Goal: Find contact information: Obtain details needed to contact an individual or organization

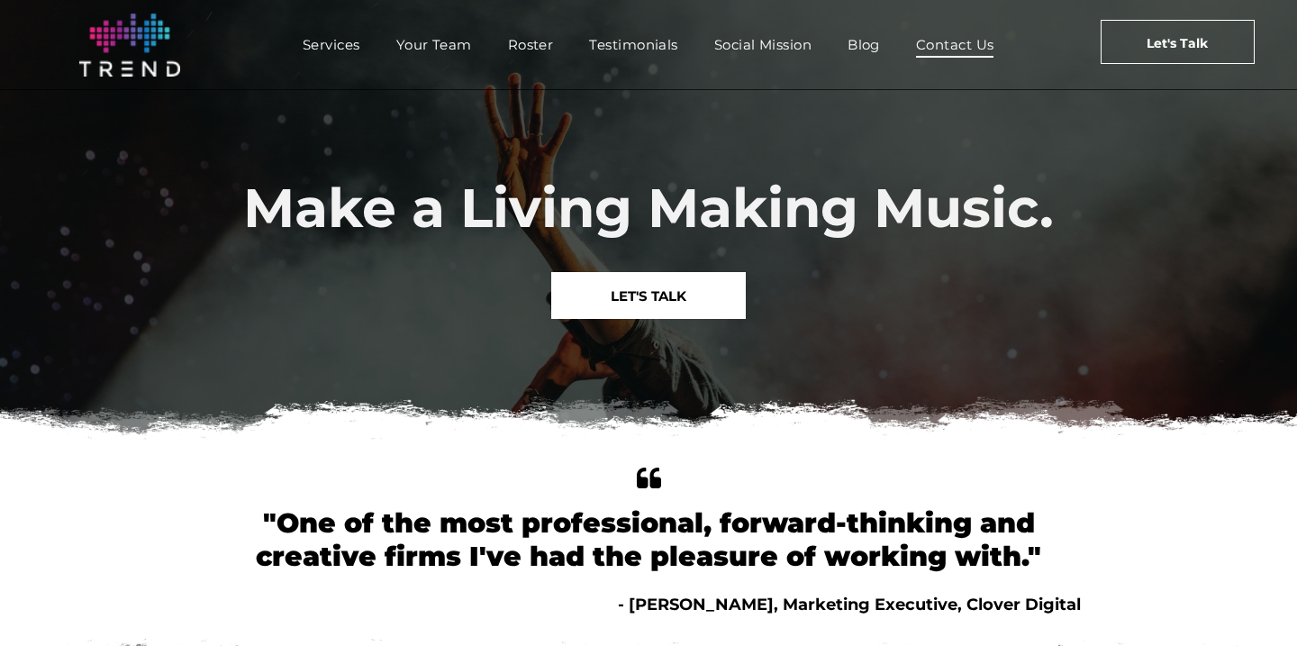
click at [957, 44] on span "Contact Us" at bounding box center [955, 45] width 78 height 26
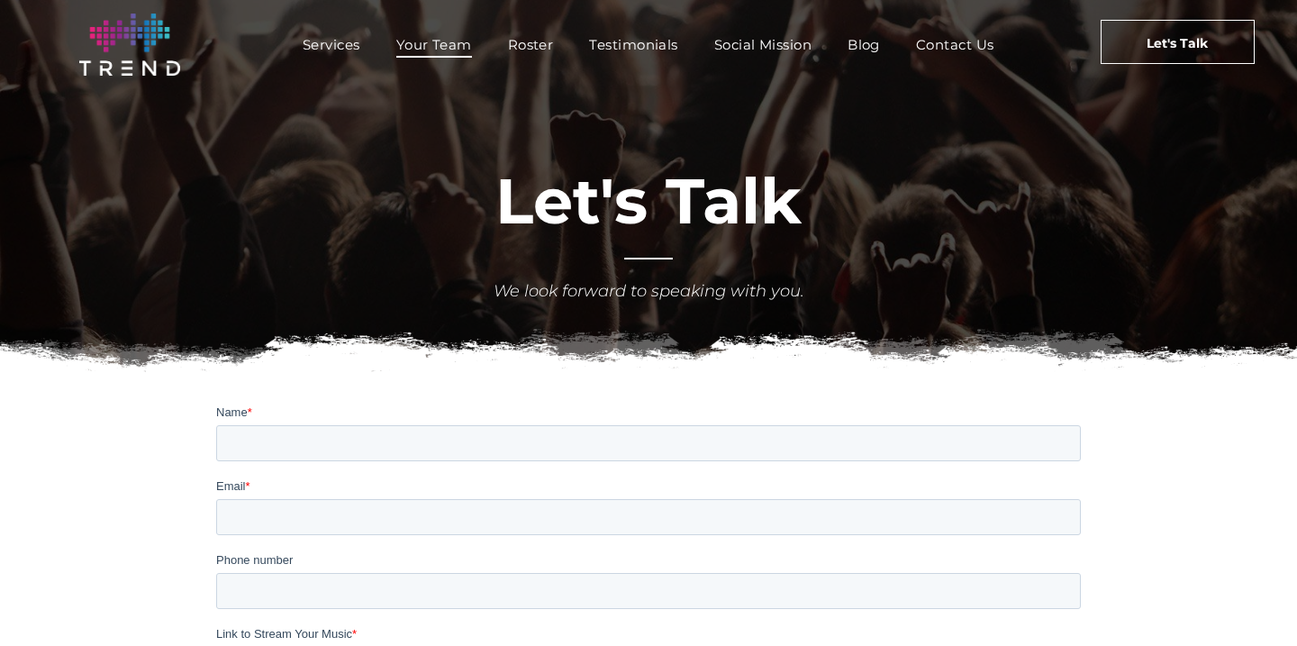
click at [456, 39] on span "Your Team" at bounding box center [434, 45] width 76 height 26
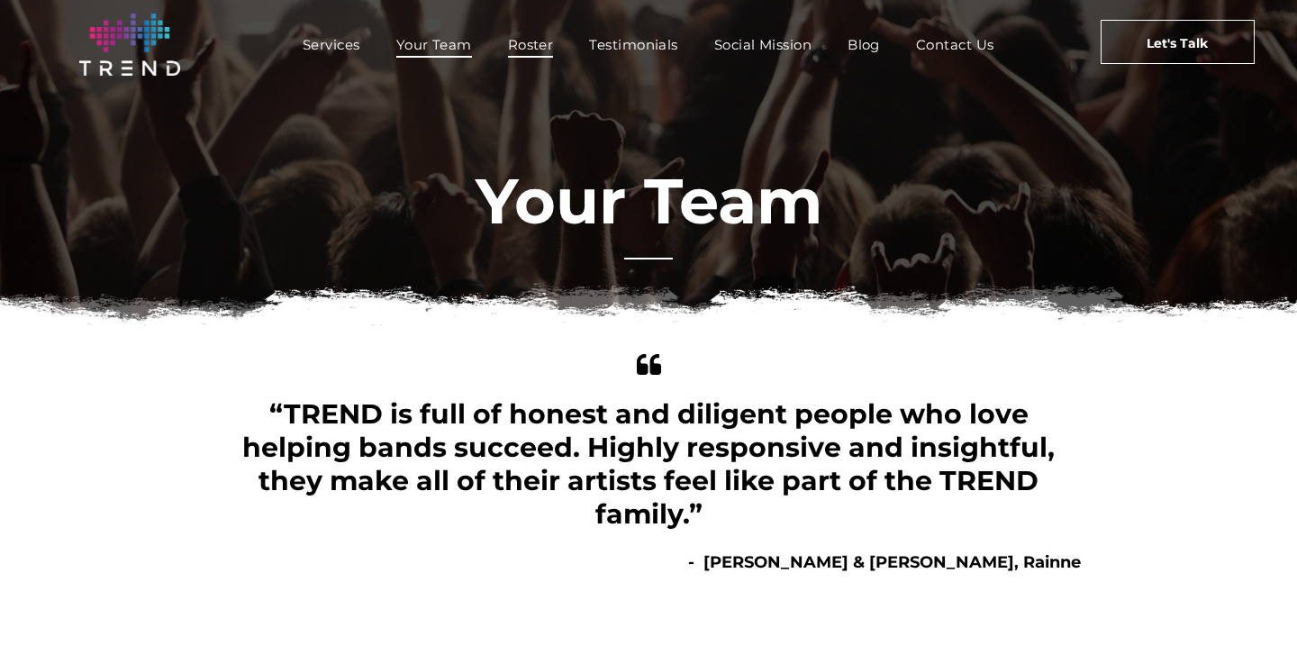
click at [518, 56] on span "Roster" at bounding box center [531, 45] width 46 height 26
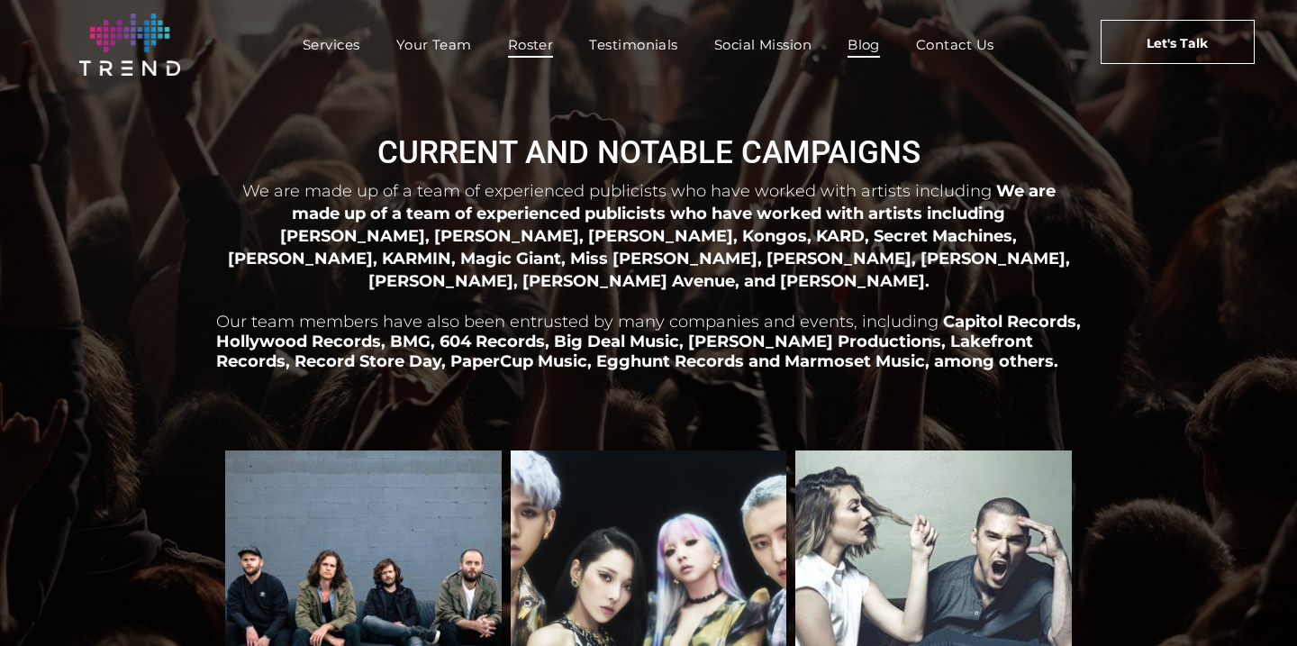
click at [872, 41] on span "Blog" at bounding box center [863, 45] width 32 height 26
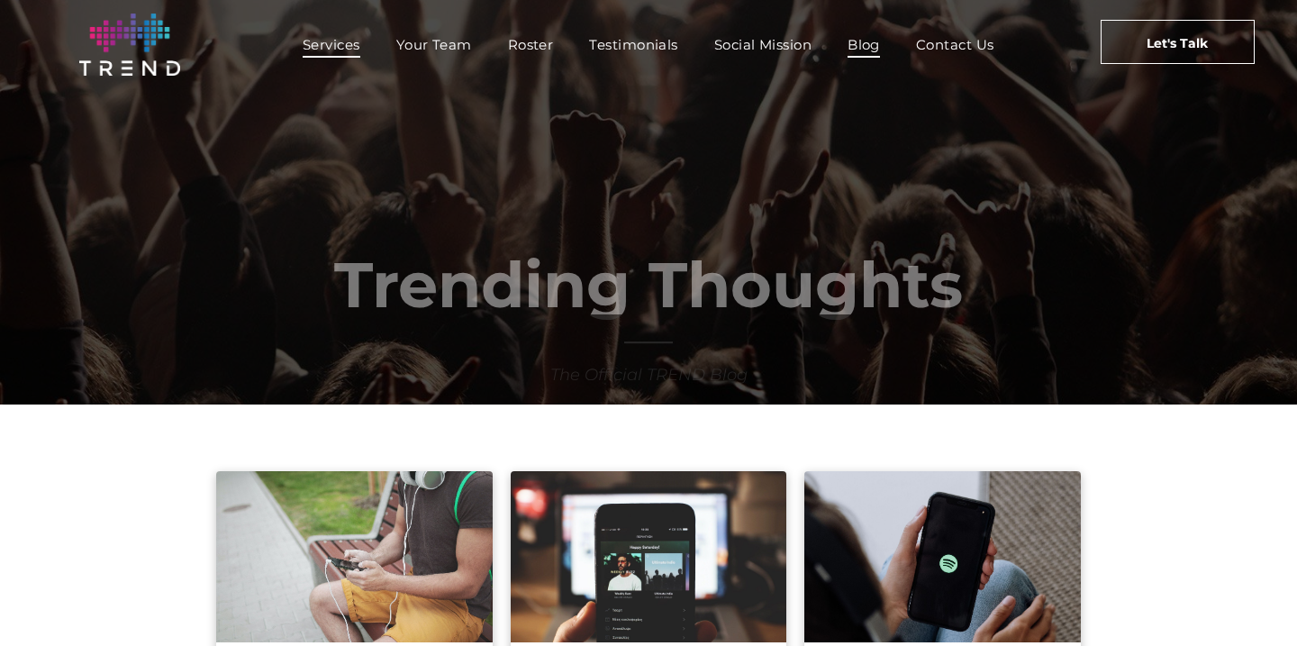
click at [313, 48] on span "Services" at bounding box center [332, 45] width 58 height 26
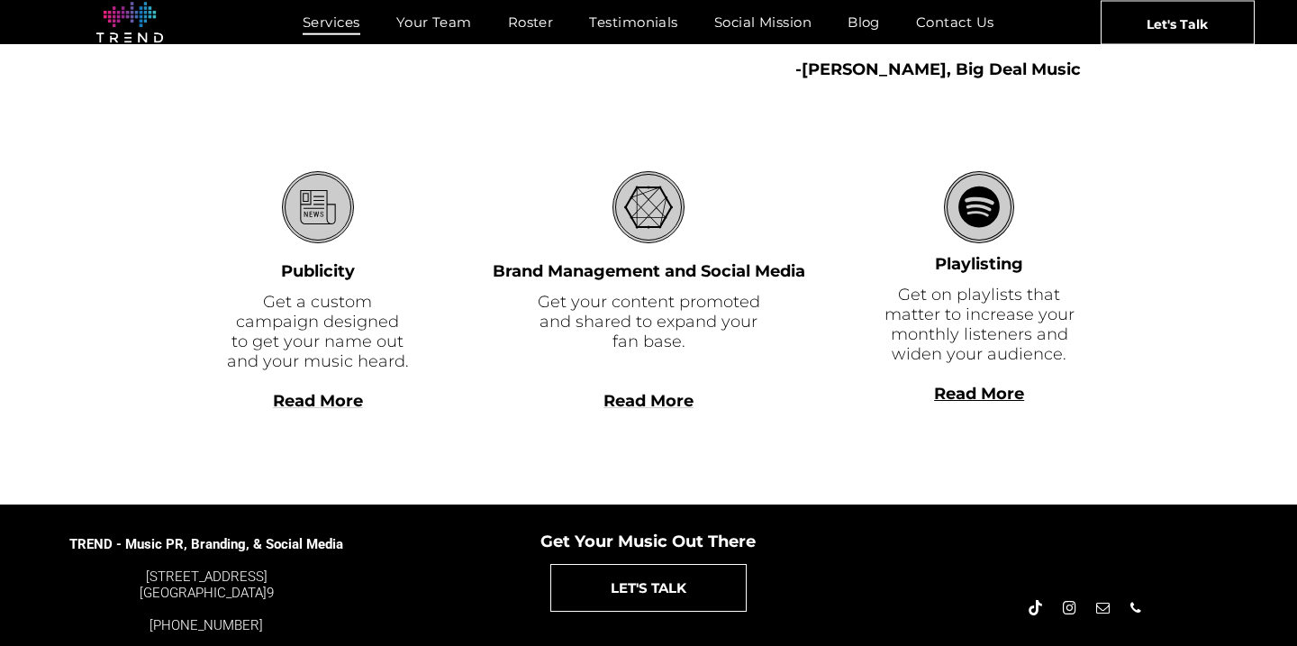
scroll to position [526, 0]
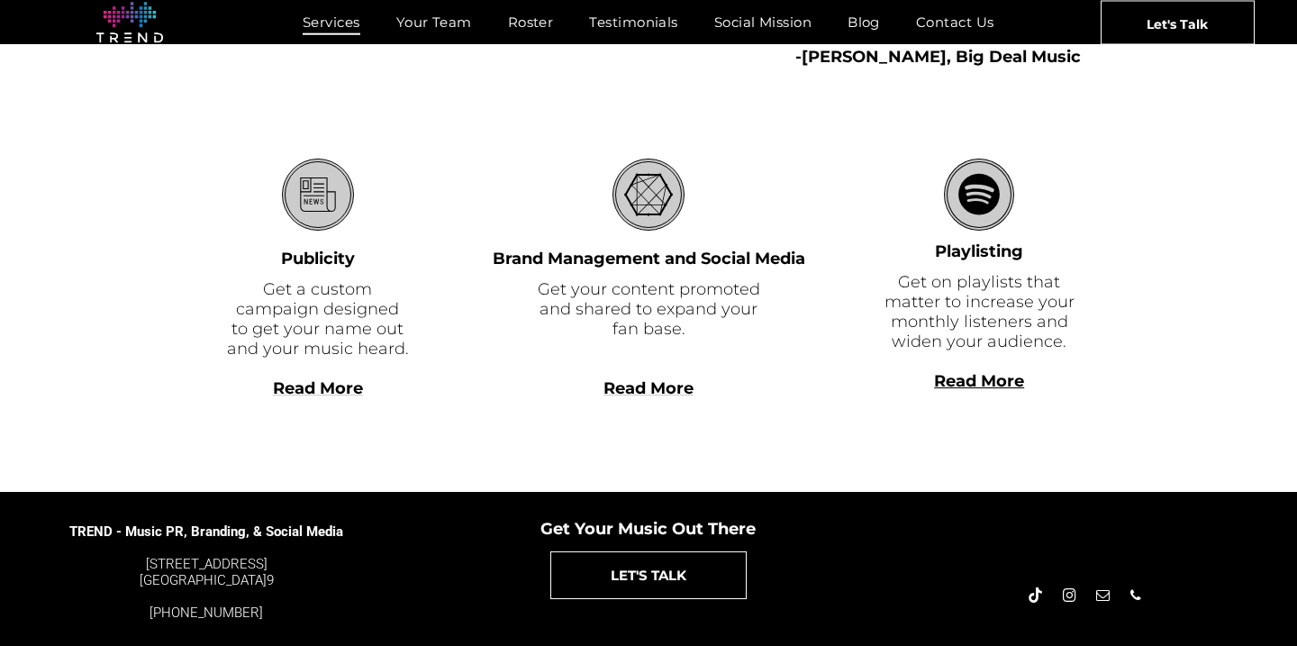
click at [344, 394] on span "Read More" at bounding box center [318, 388] width 90 height 20
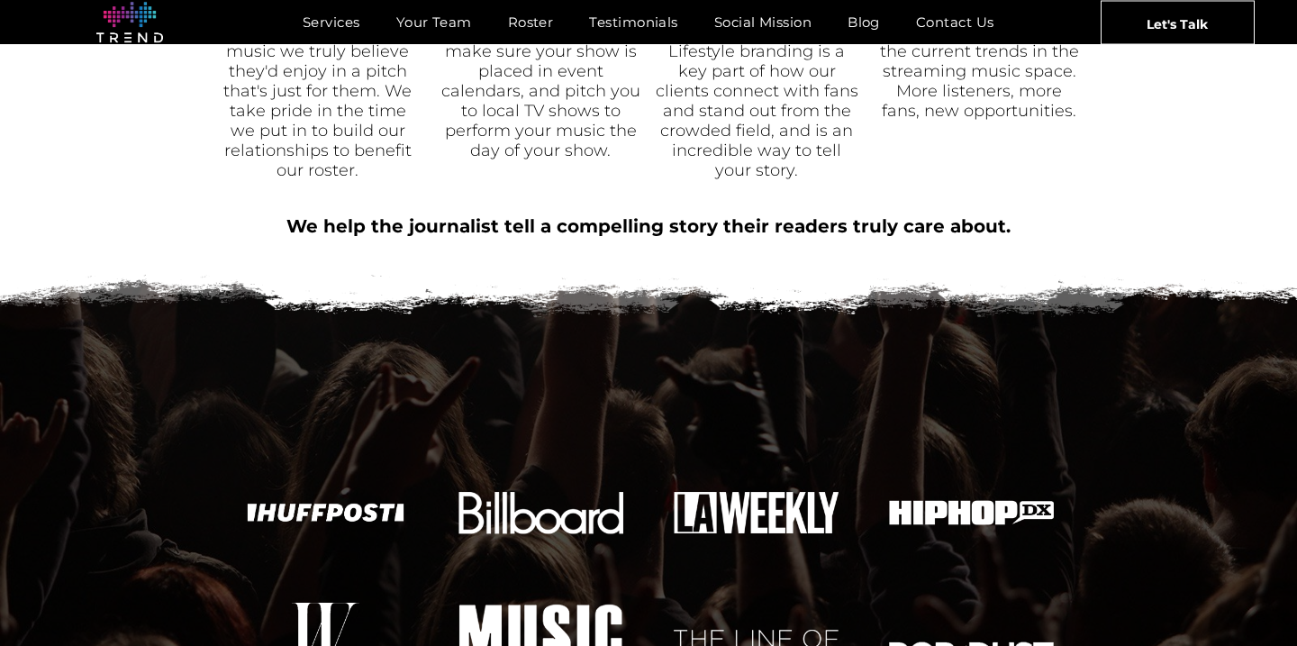
scroll to position [2106, 0]
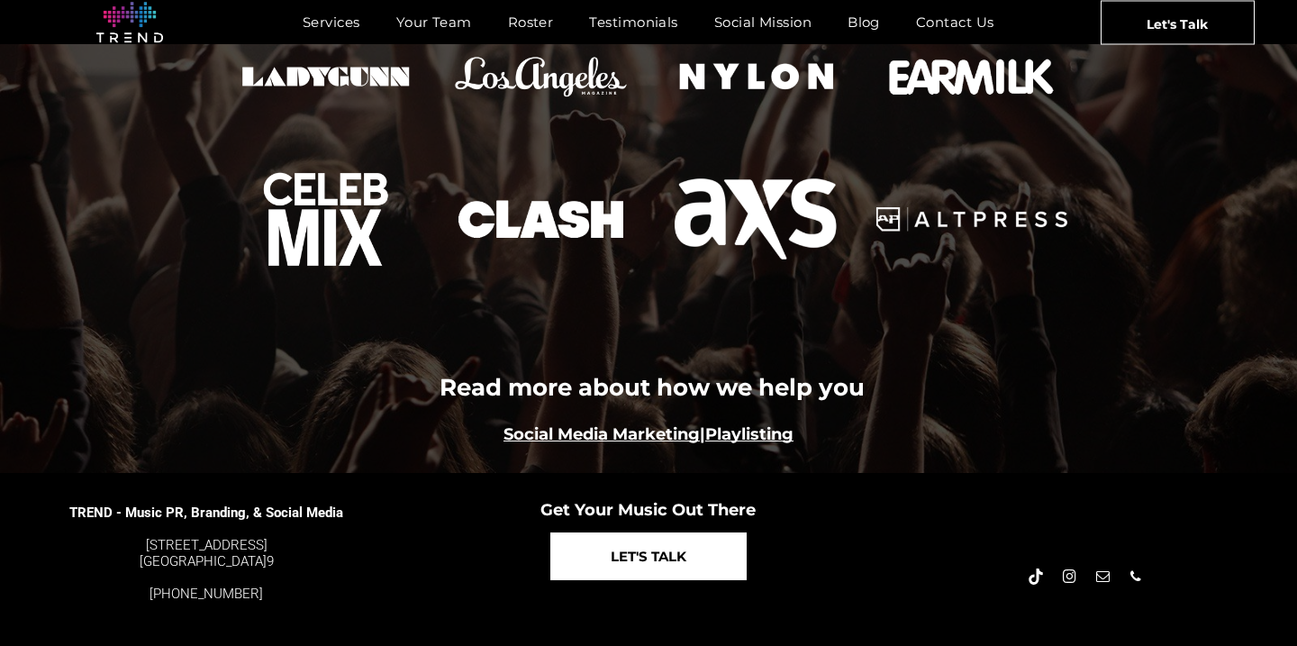
click at [625, 535] on span "LET'S TALK" at bounding box center [649, 556] width 76 height 46
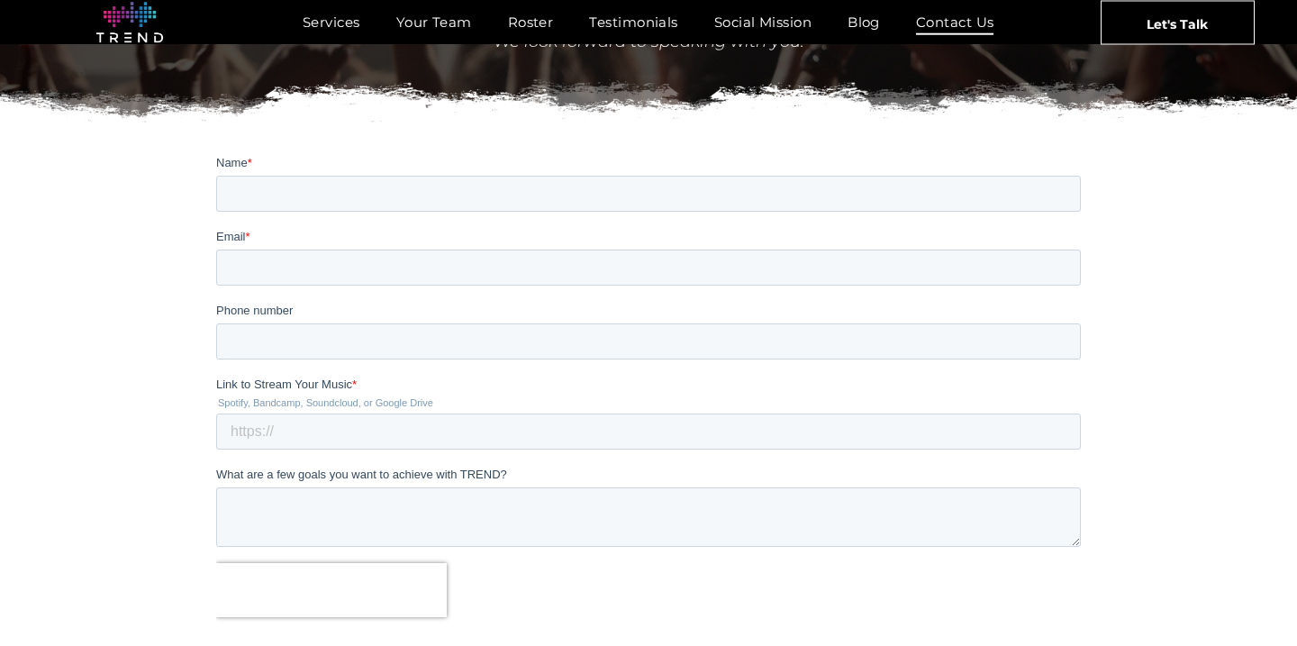
scroll to position [248, 0]
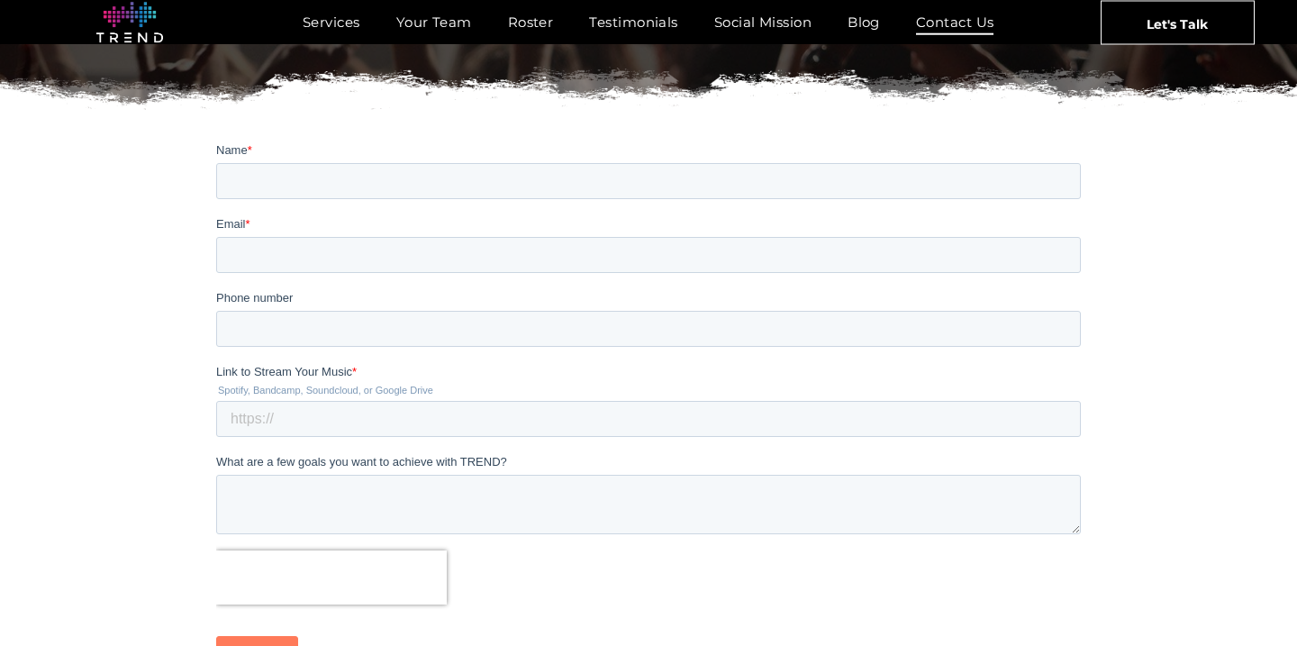
scroll to position [265, 0]
